Goal: Task Accomplishment & Management: Complete application form

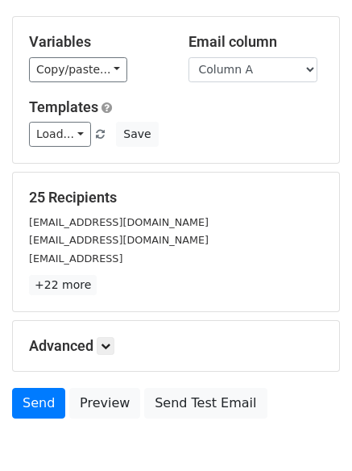
scroll to position [91, 0]
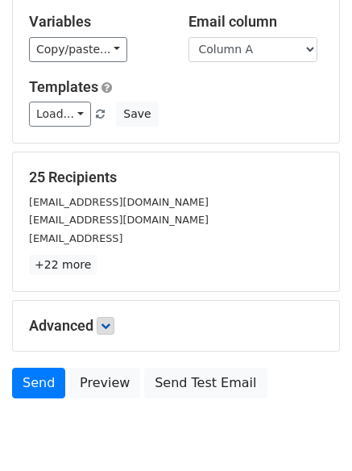
drag, startPoint x: 120, startPoint y: 332, endPoint x: 112, endPoint y: 328, distance: 8.7
click at [119, 332] on h5 "Advanced" at bounding box center [176, 326] width 294 height 18
click at [111, 328] on icon at bounding box center [106, 326] width 10 height 10
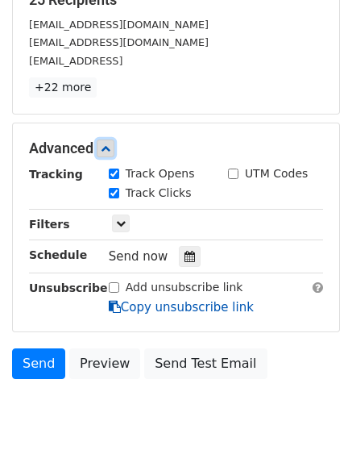
scroll to position [300, 0]
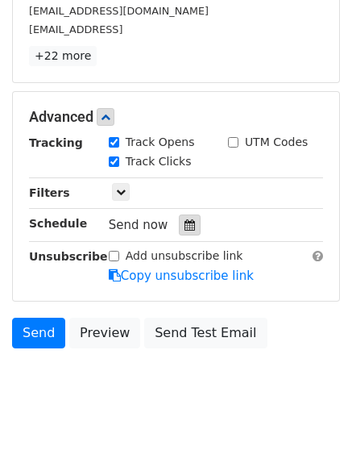
click at [179, 222] on div at bounding box center [190, 225] width 22 height 21
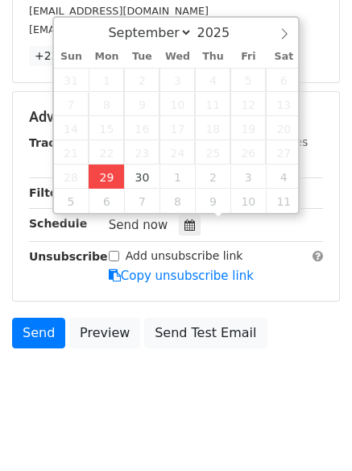
type input "2025-09-29 12:53"
type input "53"
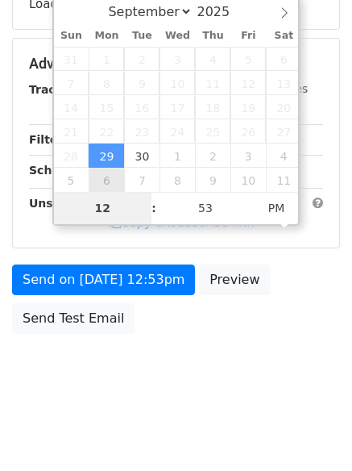
scroll to position [288, 0]
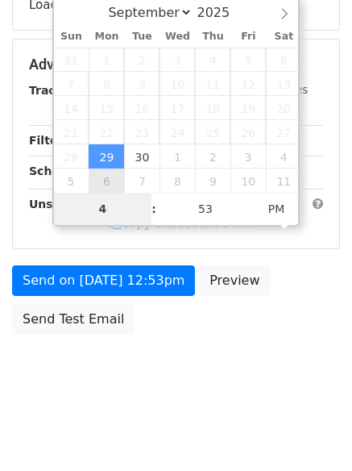
type input "4"
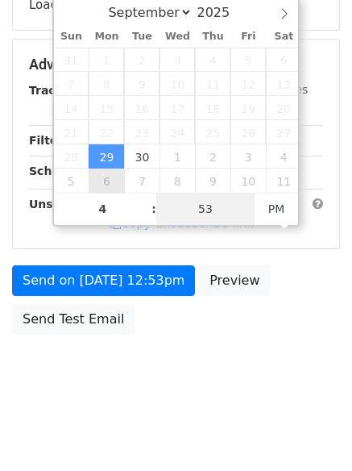
type input "2025-09-29 16:53"
type input "04"
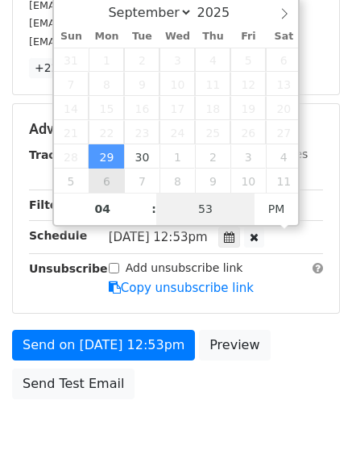
type input "1"
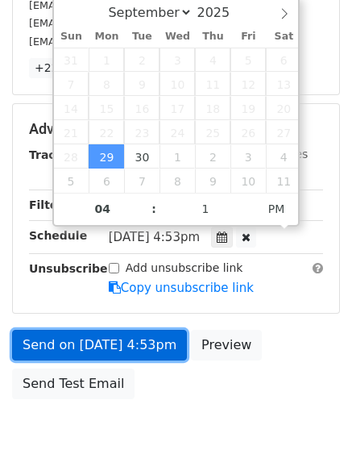
type input "2025-09-29 16:01"
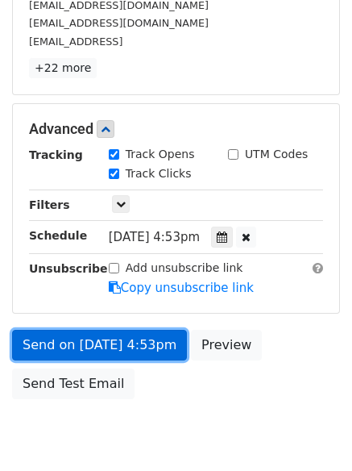
click at [99, 345] on link "Send on Sep 29 at 4:53pm" at bounding box center [99, 345] width 175 height 31
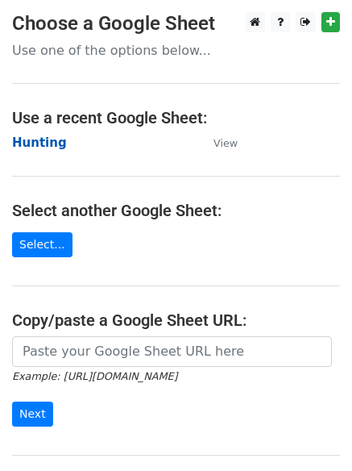
click at [33, 137] on strong "Hunting" at bounding box center [39, 143] width 55 height 15
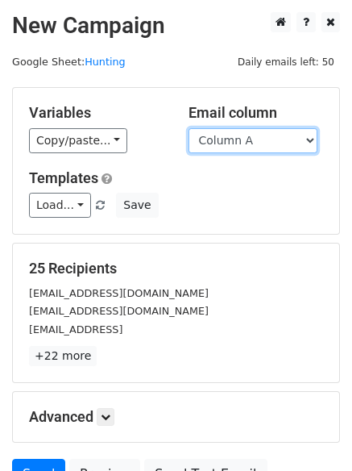
click at [248, 148] on select "Column A Column B Column C Column D Column E Column F" at bounding box center [253, 140] width 129 height 25
select select "Column B"
click at [189, 128] on select "Column A Column B Column C Column D Column E Column F" at bounding box center [253, 140] width 129 height 25
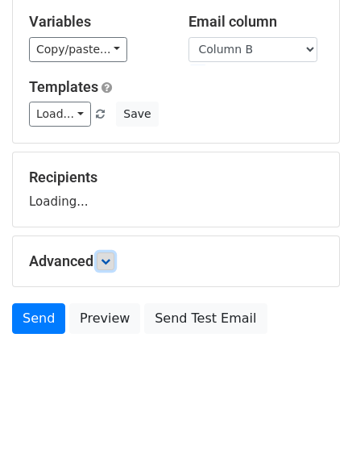
click at [102, 268] on link at bounding box center [106, 261] width 18 height 18
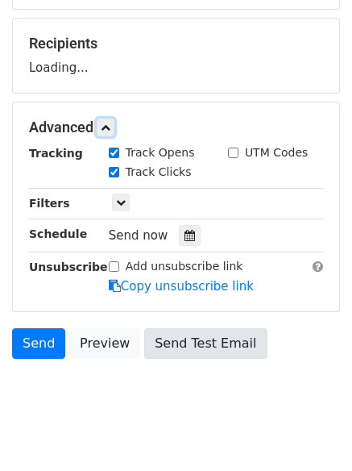
scroll to position [249, 0]
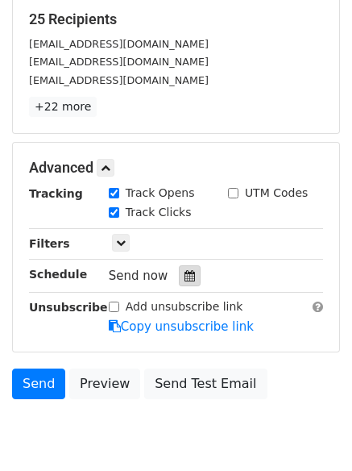
click at [190, 280] on div at bounding box center [190, 275] width 22 height 21
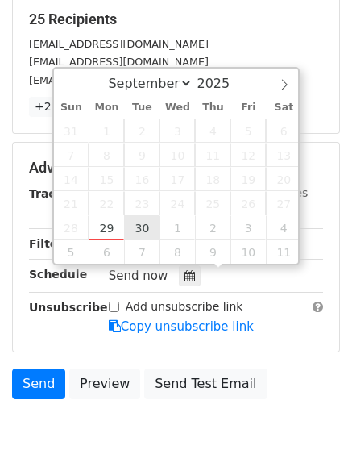
type input "2025-09-30 12:00"
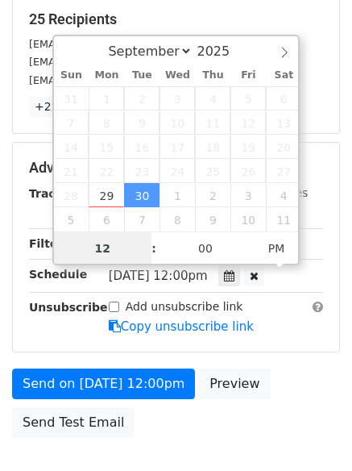
scroll to position [1, 0]
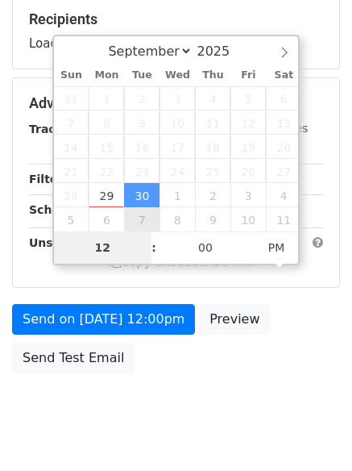
type input "5"
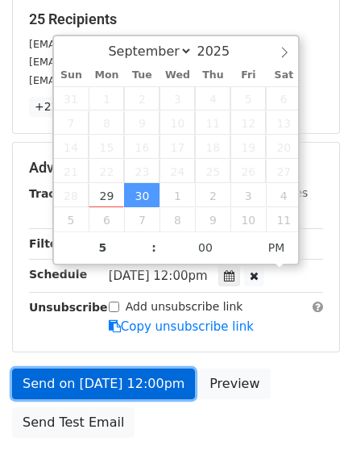
type input "2025-09-30 17:00"
click at [122, 384] on link "Send on Sep 30 at 12:00pm" at bounding box center [103, 384] width 183 height 31
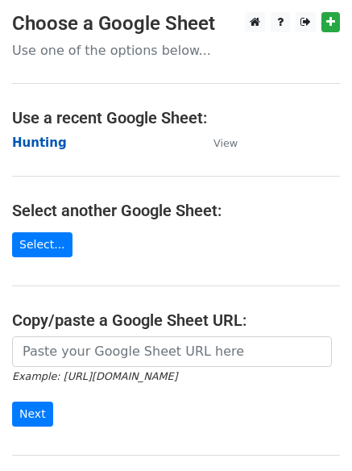
click at [39, 144] on strong "Hunting" at bounding box center [39, 143] width 55 height 15
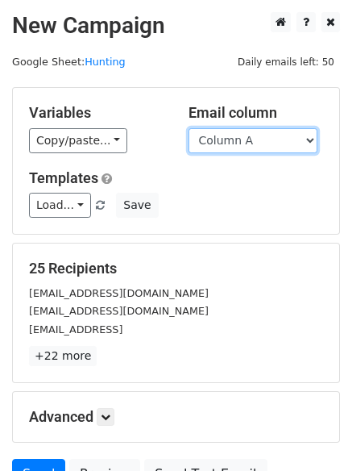
click at [251, 140] on select "Column A Column B Column C Column D Column E Column F" at bounding box center [253, 140] width 129 height 25
select select "Column C"
click at [189, 128] on select "Column A Column B Column C Column D Column E Column F" at bounding box center [253, 140] width 129 height 25
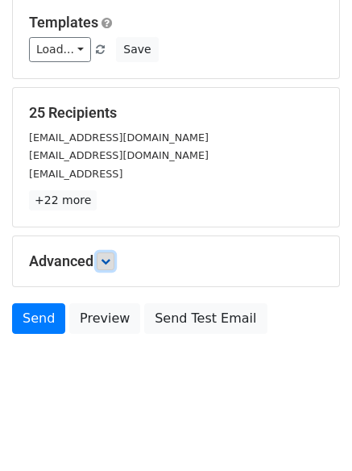
click at [109, 265] on icon at bounding box center [106, 262] width 10 height 10
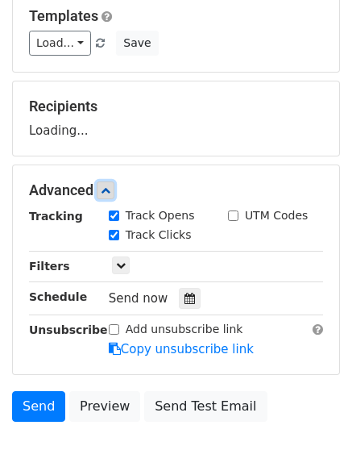
scroll to position [241, 0]
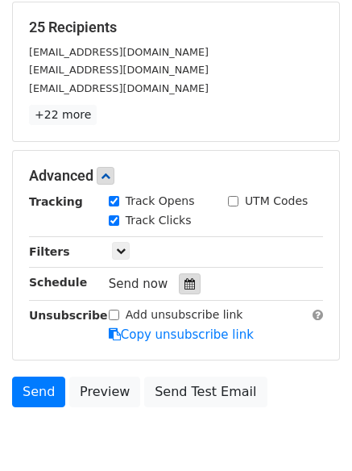
drag, startPoint x: 178, startPoint y: 273, endPoint x: 172, endPoint y: 282, distance: 10.3
click at [179, 274] on div at bounding box center [190, 283] width 22 height 21
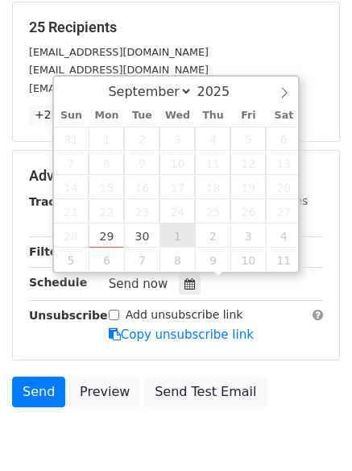
type input "2025-10-01 12:00"
select select "9"
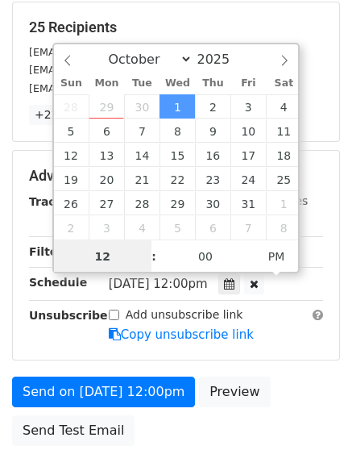
scroll to position [1, 0]
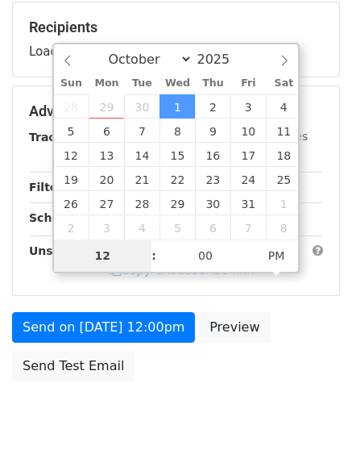
type input "6"
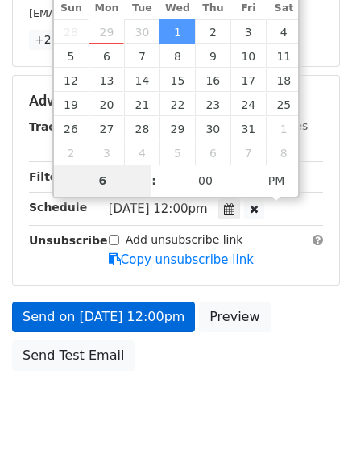
scroll to position [352, 0]
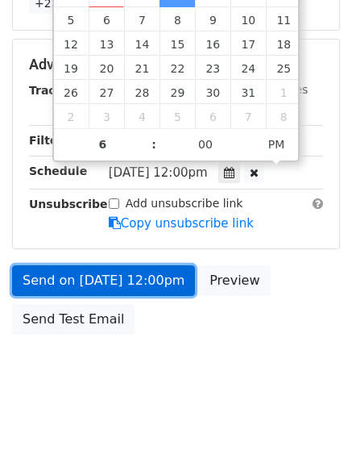
type input "2025-10-01 18:00"
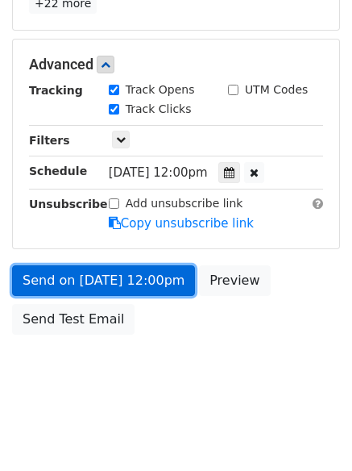
click at [96, 281] on link "Send on Oct 1 at 12:00pm" at bounding box center [103, 280] width 183 height 31
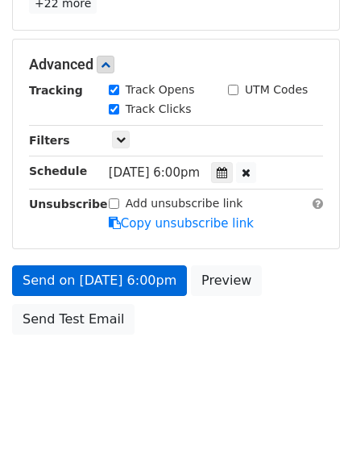
scroll to position [288, 0]
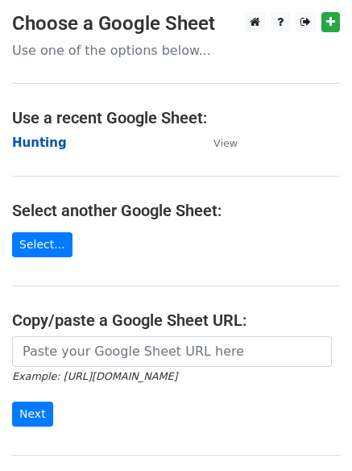
click at [40, 140] on strong "Hunting" at bounding box center [39, 143] width 55 height 15
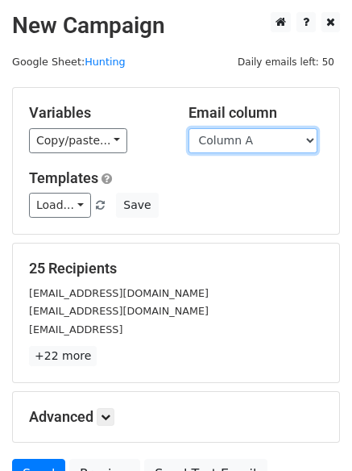
click at [252, 145] on select "Column A Column B Column C Column D Column E Column F" at bounding box center [253, 140] width 129 height 25
select select "Column D"
click at [189, 128] on select "Column A Column B Column C Column D Column E Column F" at bounding box center [253, 140] width 129 height 25
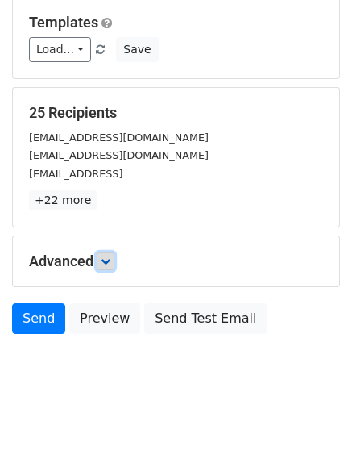
click at [110, 252] on link at bounding box center [106, 261] width 18 height 18
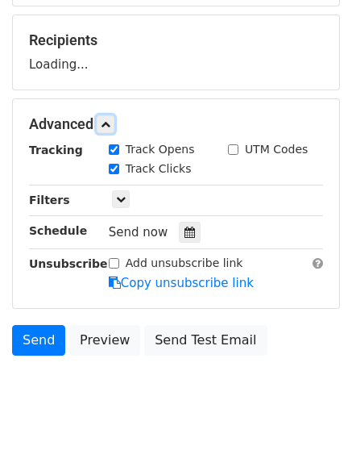
scroll to position [229, 0]
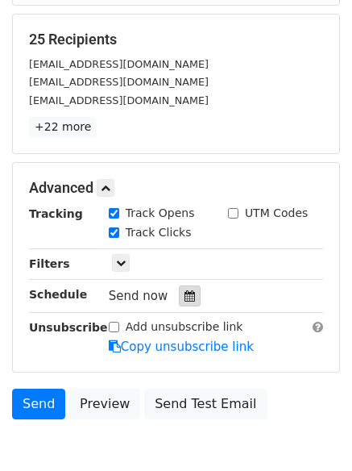
click at [185, 294] on icon at bounding box center [190, 295] width 10 height 11
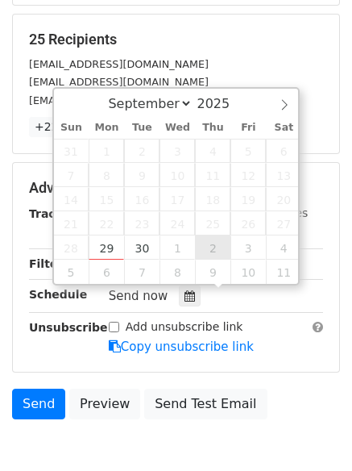
type input "2025-10-02 12:00"
select select "9"
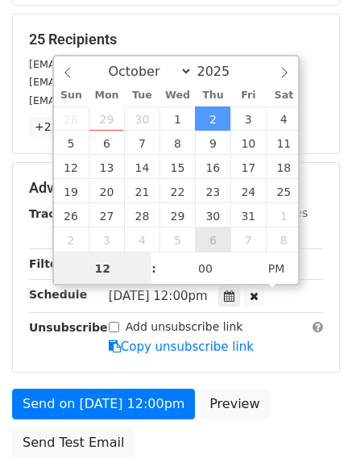
scroll to position [1, 0]
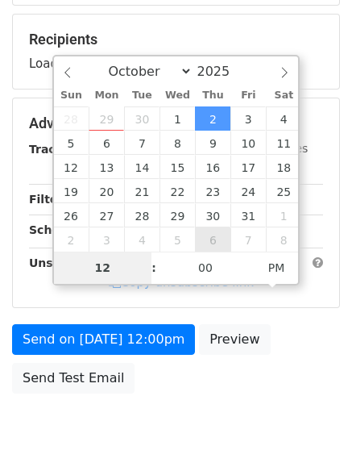
type input "7"
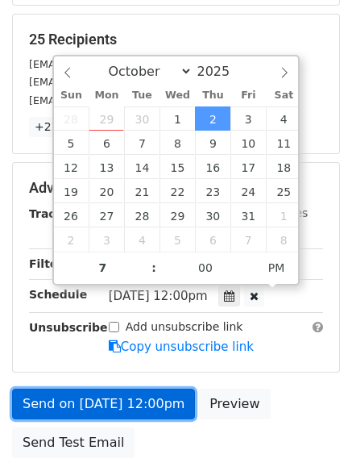
type input "2025-10-02 19:00"
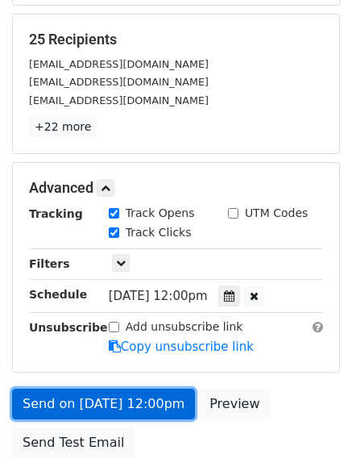
click at [139, 393] on link "Send on Oct 2 at 12:00pm" at bounding box center [103, 404] width 183 height 31
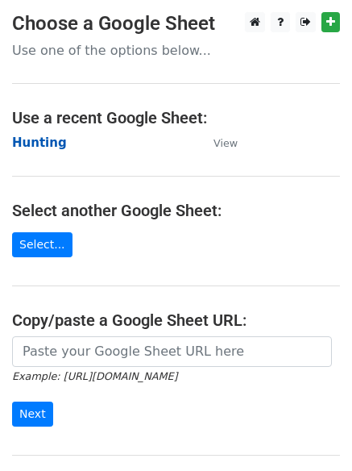
click at [36, 136] on strong "Hunting" at bounding box center [39, 143] width 55 height 15
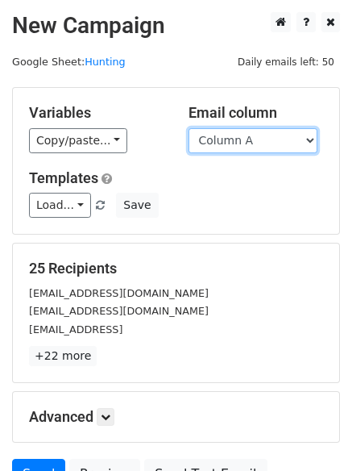
click at [283, 145] on select "Column A Column B Column C Column D Column E Column F" at bounding box center [253, 140] width 129 height 25
select select "Column E"
click at [189, 128] on select "Column A Column B Column C Column D Column E Column F" at bounding box center [253, 140] width 129 height 25
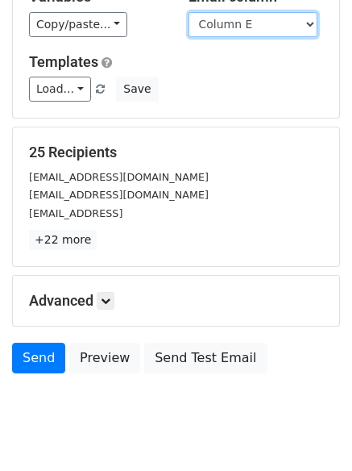
scroll to position [156, 0]
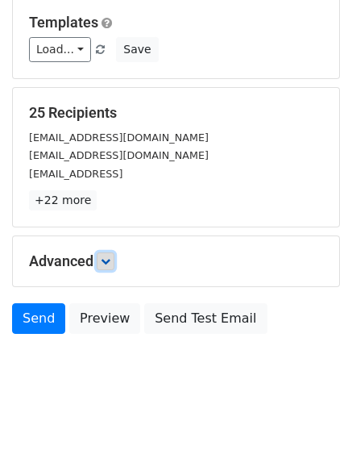
click at [106, 263] on icon at bounding box center [106, 262] width 10 height 10
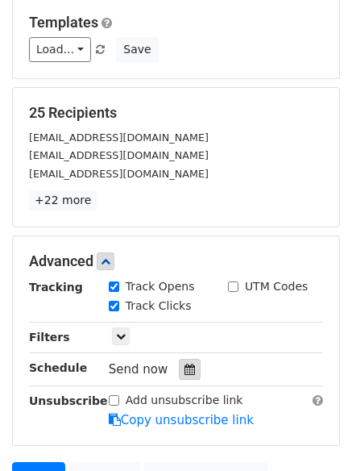
click at [179, 362] on div at bounding box center [190, 369] width 22 height 21
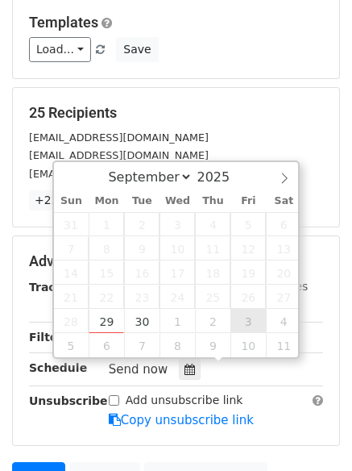
type input "[DATE] 12:00"
select select "9"
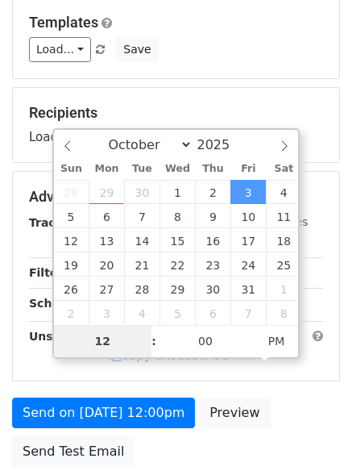
type input "8"
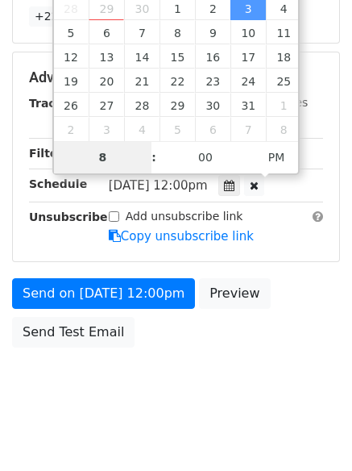
scroll to position [352, 0]
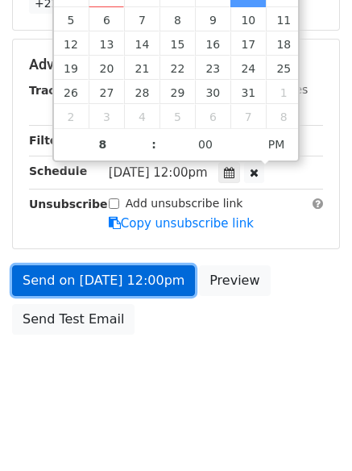
type input "[DATE] 20:00"
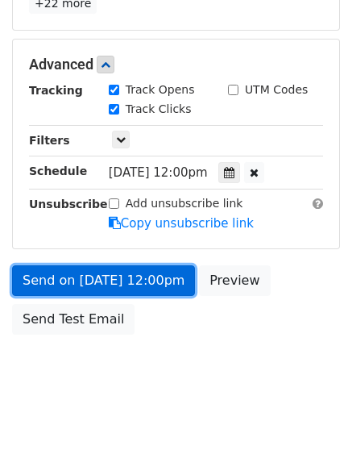
click at [149, 276] on link "Send on [DATE] 12:00pm" at bounding box center [103, 280] width 183 height 31
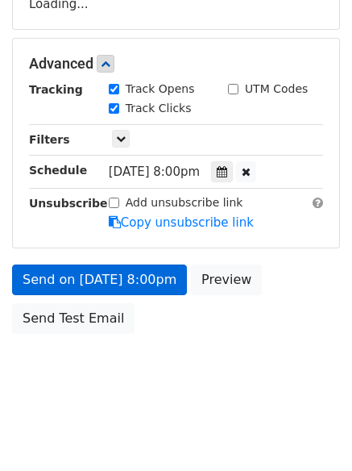
scroll to position [288, 0]
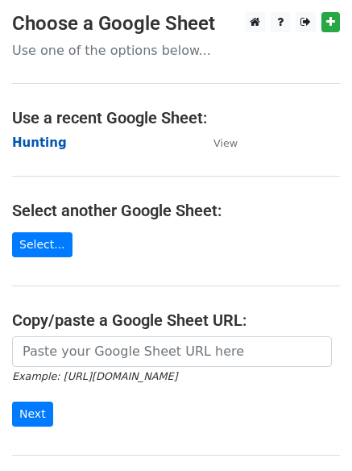
click at [38, 147] on strong "Hunting" at bounding box center [39, 143] width 55 height 15
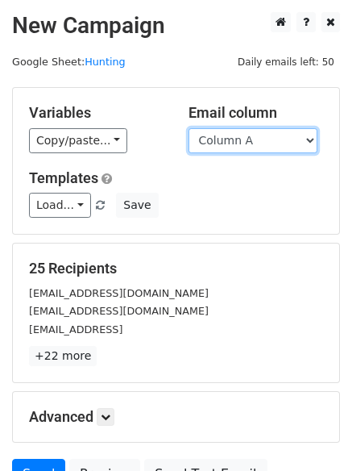
click at [236, 134] on select "Column A Column B Column C Column D Column E Column F" at bounding box center [253, 140] width 129 height 25
select select "Column F"
click at [189, 128] on select "Column A Column B Column C Column D Column E Column F" at bounding box center [253, 140] width 129 height 25
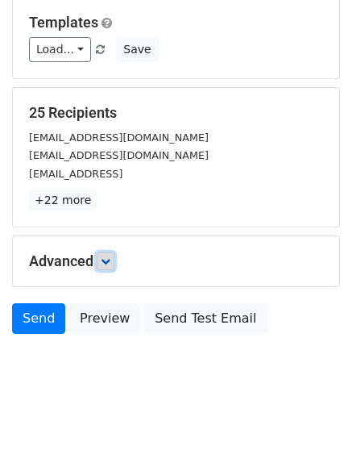
click at [102, 262] on link at bounding box center [106, 261] width 18 height 18
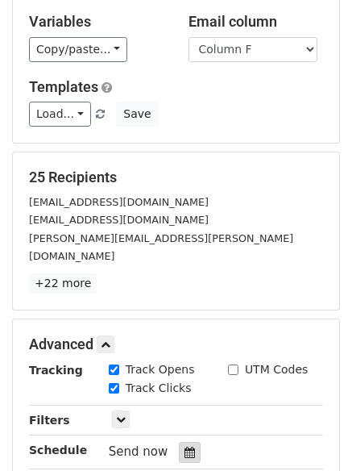
drag, startPoint x: 175, startPoint y: 448, endPoint x: 179, endPoint y: 437, distance: 11.2
click at [176, 448] on div "Tracking Track Opens UTM Codes Track Clicks Filters Only include spreadsheet ro…" at bounding box center [176, 436] width 294 height 151
click at [185, 447] on icon at bounding box center [190, 452] width 10 height 11
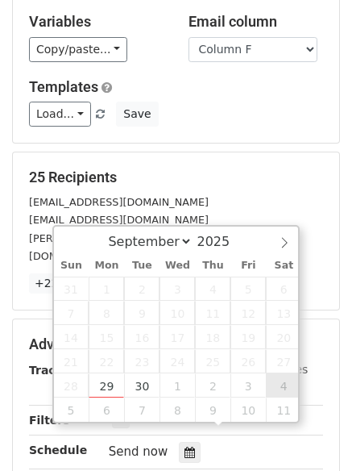
type input "2025-10-04 12:00"
select select "9"
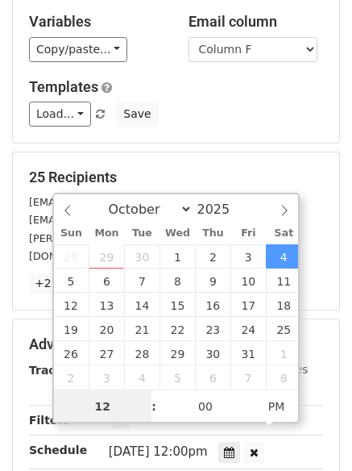
scroll to position [1, 0]
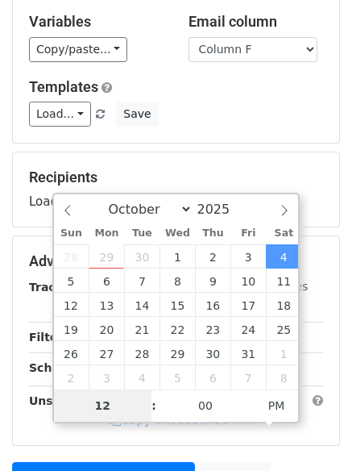
type input "9"
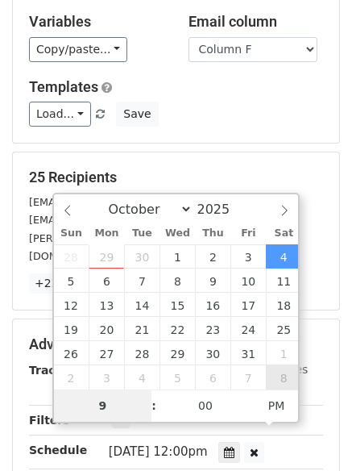
scroll to position [352, 0]
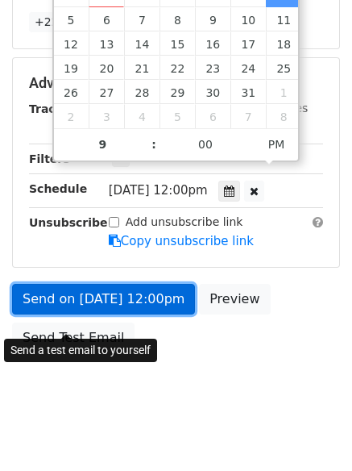
type input "2025-10-04 21:00"
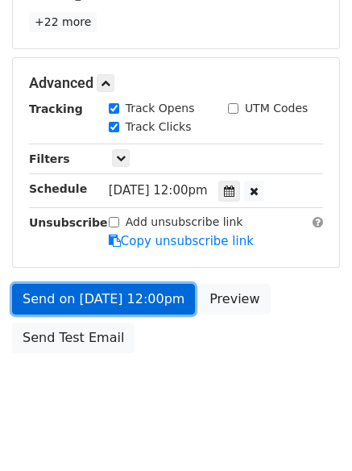
click at [90, 284] on link "Send on Oct 4 at 12:00pm" at bounding box center [103, 299] width 183 height 31
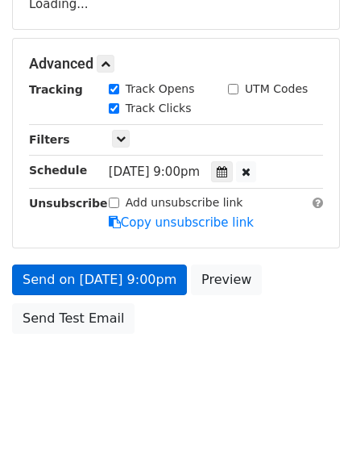
scroll to position [288, 0]
